Goal: Information Seeking & Learning: Learn about a topic

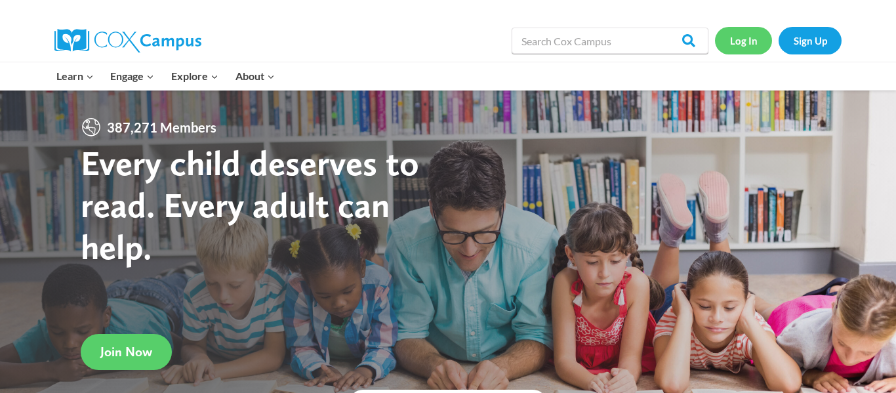
click at [745, 37] on link "Log In" at bounding box center [743, 40] width 57 height 27
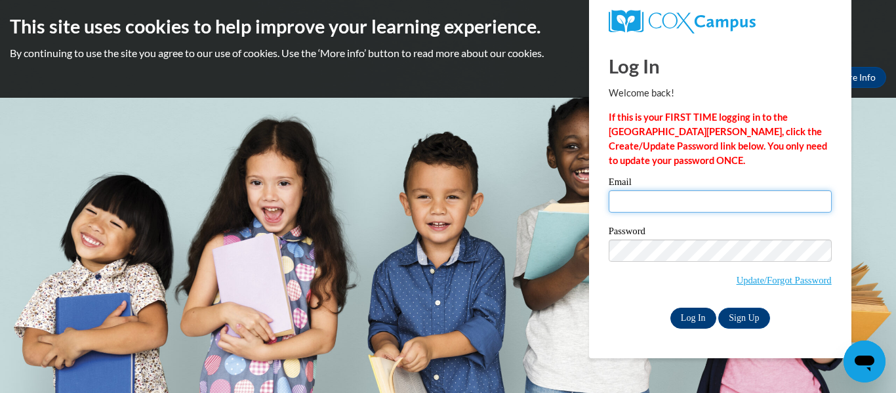
type input "ctaylorherr277@gmail.com"
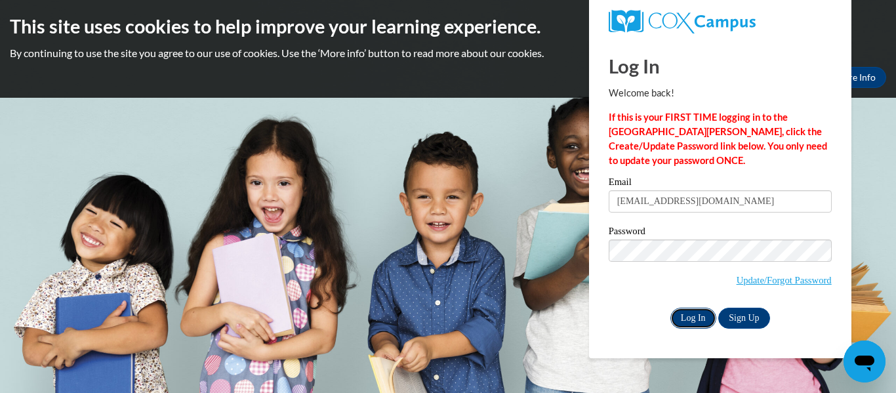
click at [701, 324] on input "Log In" at bounding box center [694, 318] width 46 height 21
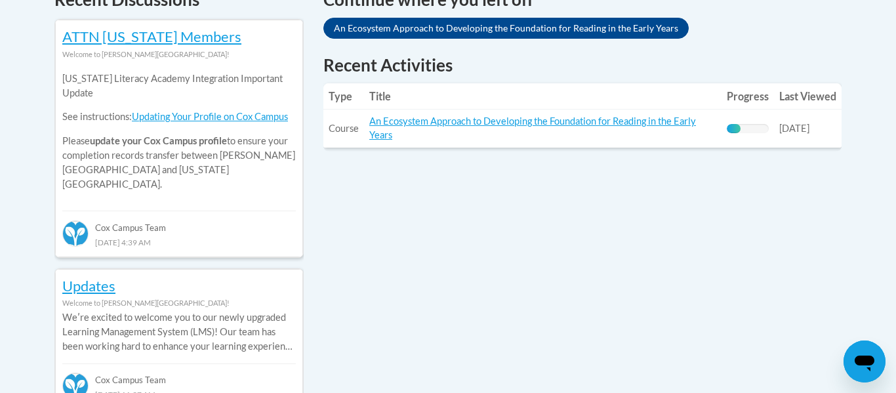
scroll to position [584, 0]
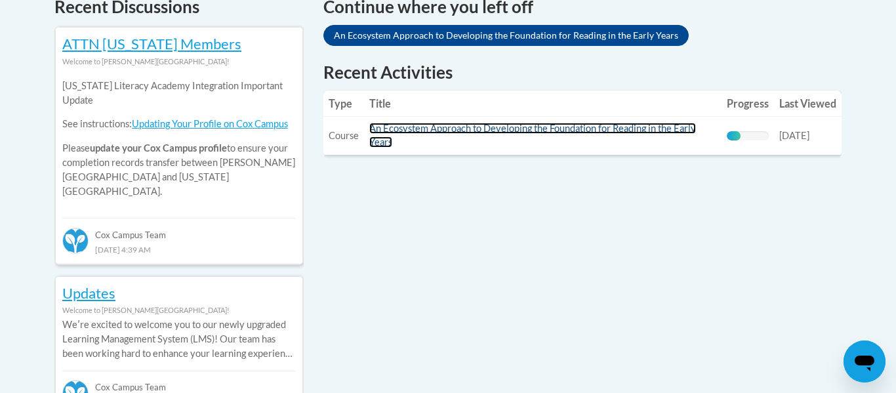
click at [398, 131] on link "An Ecosystem Approach to Developing the Foundation for Reading in the Early Yea…" at bounding box center [532, 135] width 327 height 25
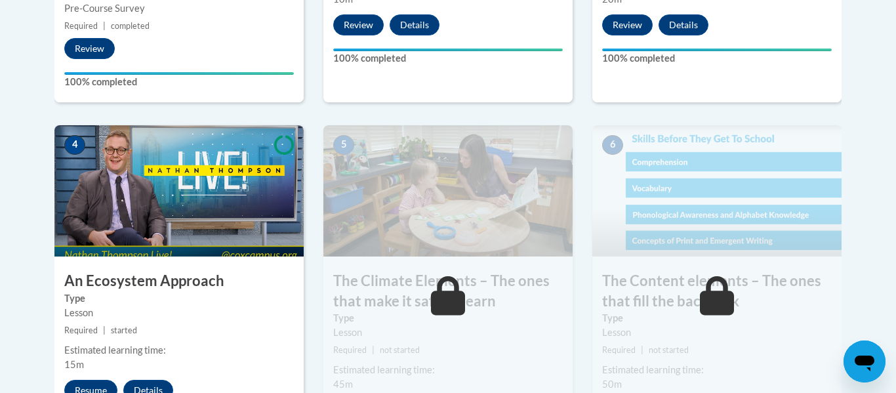
scroll to position [719, 0]
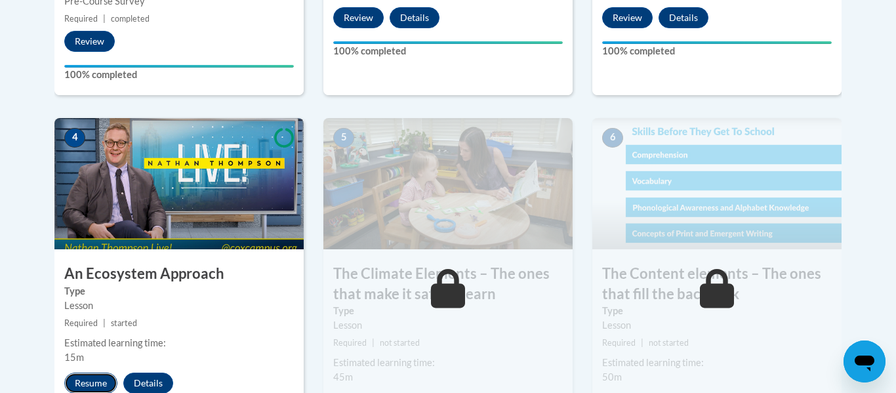
click at [91, 386] on button "Resume" at bounding box center [90, 383] width 53 height 21
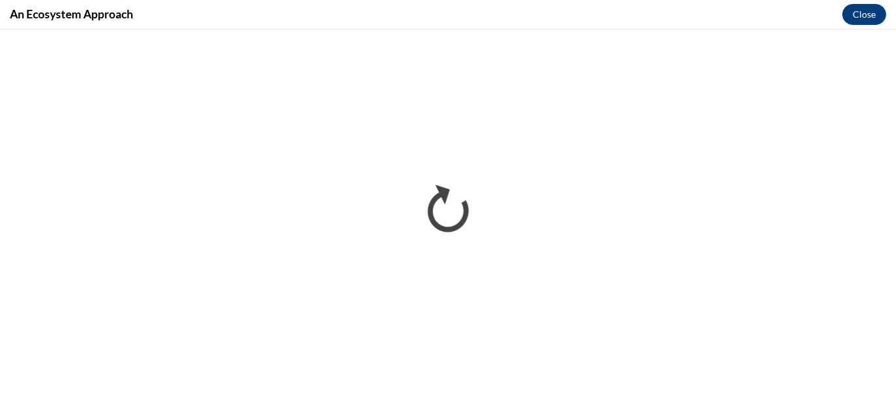
scroll to position [0, 0]
